Goal: Transaction & Acquisition: Purchase product/service

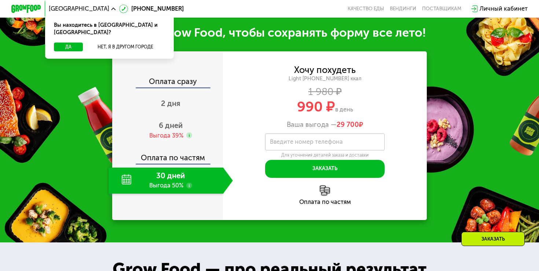
scroll to position [650, 0]
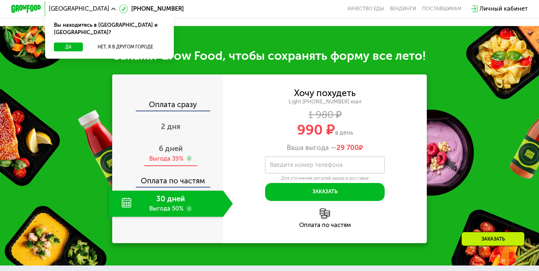
click at [175, 153] on span "6 дней" at bounding box center [171, 148] width 24 height 9
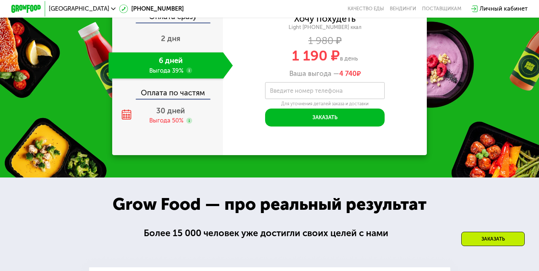
scroll to position [737, 0]
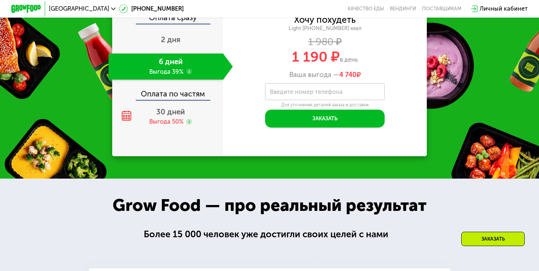
drag, startPoint x: 339, startPoint y: 140, endPoint x: 363, endPoint y: 139, distance: 24.2
click at [363, 79] on div "Ваша выгода — 4 740 ₽" at bounding box center [324, 75] width 203 height 8
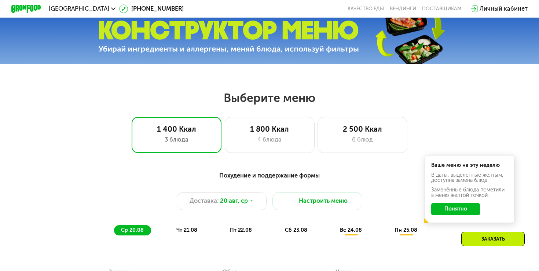
scroll to position [240, 0]
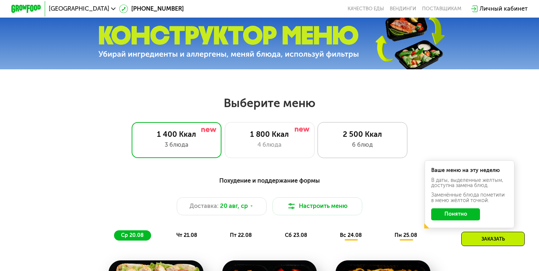
click at [346, 133] on div "2 500 Ккал" at bounding box center [362, 134] width 74 height 9
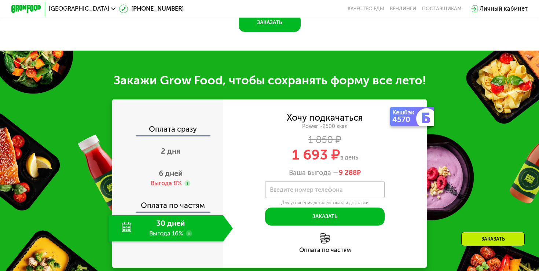
scroll to position [823, 0]
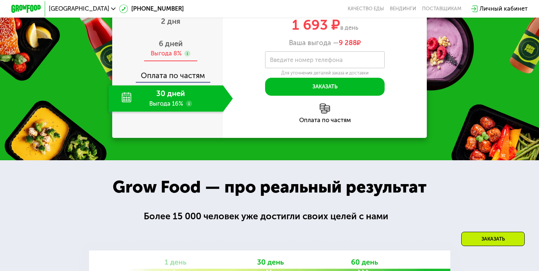
click at [169, 61] on div "6 дней Выгода 8%" at bounding box center [170, 48] width 124 height 26
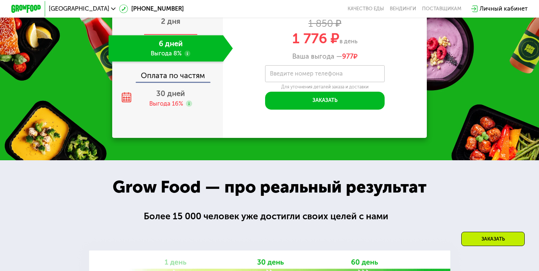
click at [171, 26] on span "2 дня" at bounding box center [170, 21] width 19 height 9
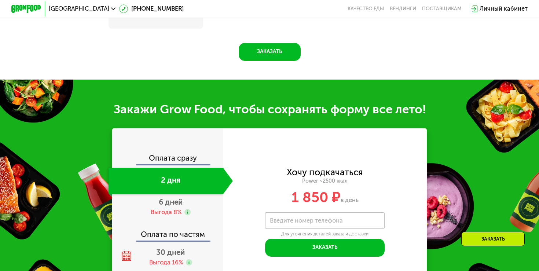
scroll to position [858, 0]
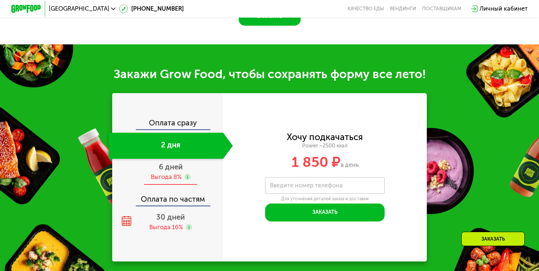
click at [177, 165] on span "6 дней" at bounding box center [171, 166] width 24 height 9
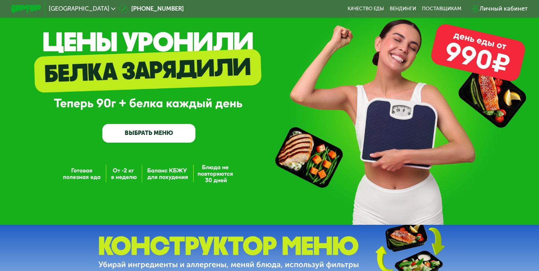
scroll to position [0, 0]
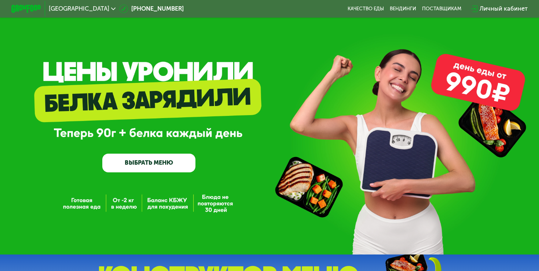
drag, startPoint x: 447, startPoint y: 81, endPoint x: 509, endPoint y: 95, distance: 63.4
click at [509, 95] on div "GrowFood — доставка правильного питания ВЫБРАТЬ МЕНЮ" at bounding box center [269, 127] width 539 height 254
click at [62, 7] on span "[GEOGRAPHIC_DATA]" at bounding box center [79, 9] width 60 height 6
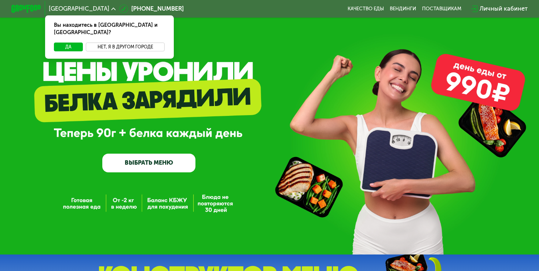
click at [97, 43] on button "Нет, я в другом городе" at bounding box center [125, 47] width 79 height 9
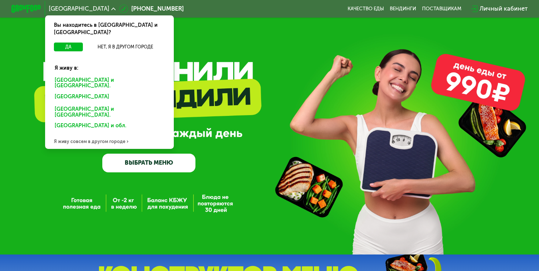
click at [69, 121] on div "[GEOGRAPHIC_DATA] и обл." at bounding box center [107, 127] width 117 height 12
